Goal: Task Accomplishment & Management: Use online tool/utility

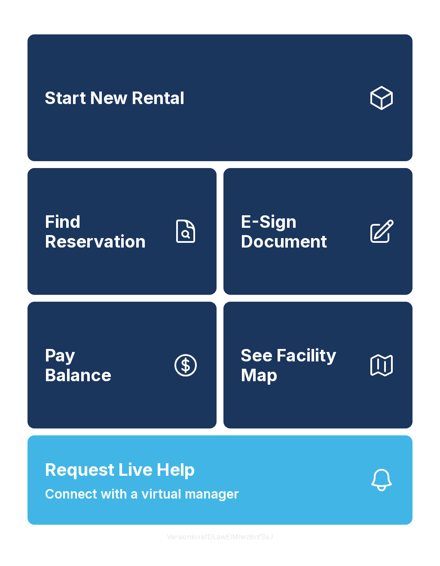
click at [284, 226] on span "E-Sign Document" at bounding box center [301, 231] width 120 height 39
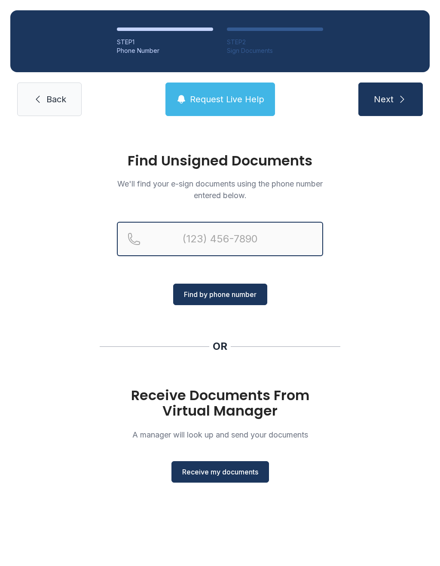
click at [181, 230] on input "Reservation phone number" at bounding box center [220, 239] width 206 height 34
type input "("
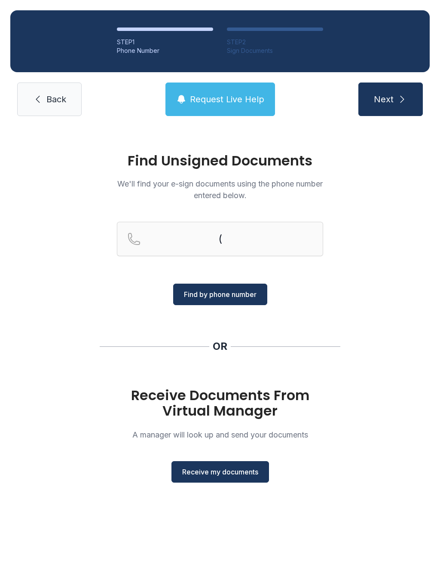
click at [40, 95] on icon at bounding box center [38, 99] width 10 height 10
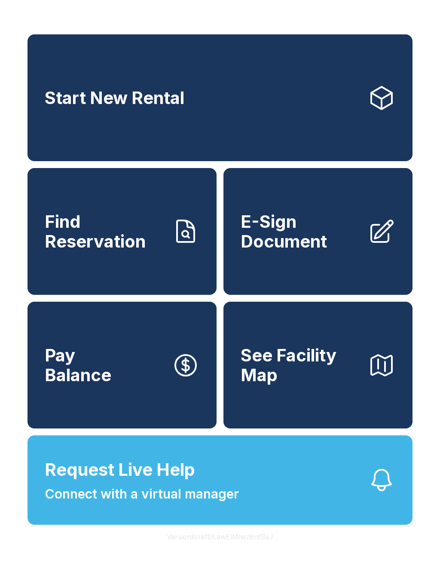
click at [293, 251] on span "E-Sign Document" at bounding box center [301, 231] width 120 height 39
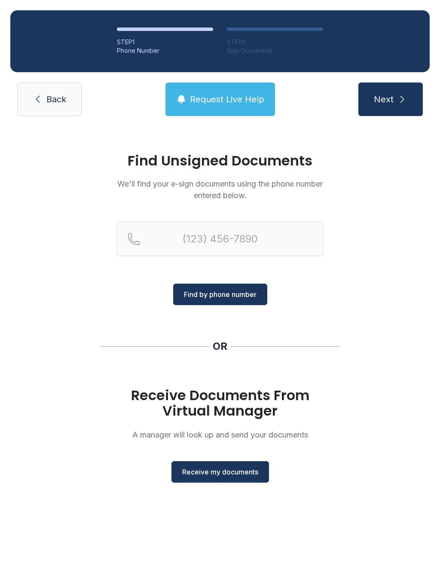
click at [218, 477] on button "Receive my documents" at bounding box center [220, 471] width 98 height 21
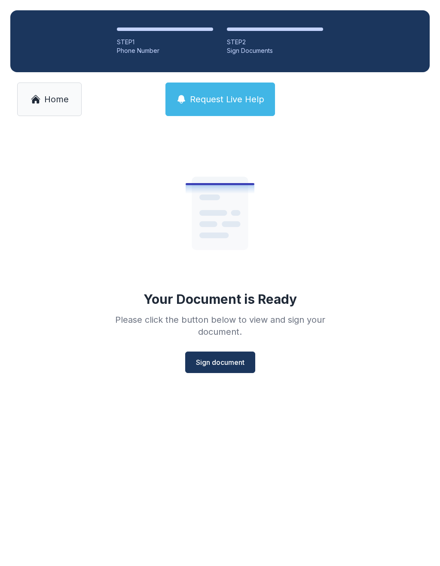
click at [205, 362] on span "Sign document" at bounding box center [220, 362] width 49 height 10
